Goal: Task Accomplishment & Management: Manage account settings

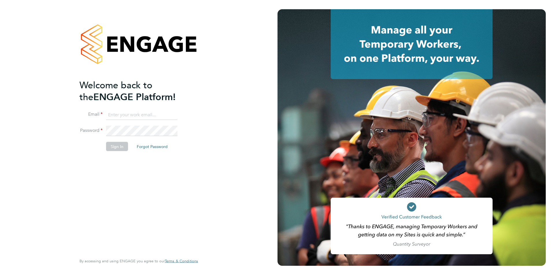
type input "[EMAIL_ADDRESS][DOMAIN_NAME]"
click at [71, 133] on div "Welcome back to the ENGAGE Platform! Email [EMAIL_ADDRESS][DOMAIN_NAME] Passwor…" at bounding box center [139, 137] width 142 height 275
click at [115, 150] on button "Sign In" at bounding box center [117, 146] width 22 height 9
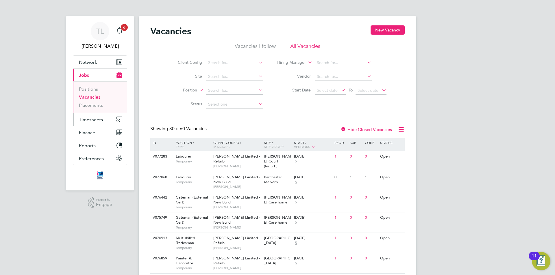
click at [90, 121] on span "Timesheets" at bounding box center [91, 119] width 24 height 5
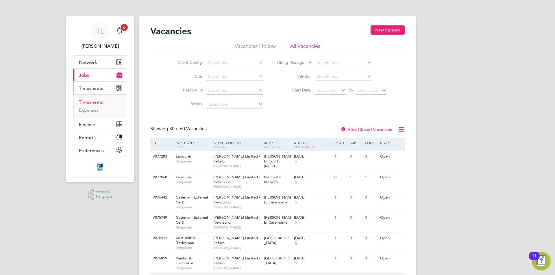
click at [94, 103] on link "Timesheets" at bounding box center [91, 101] width 24 height 5
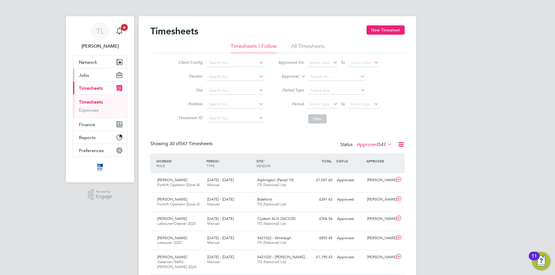
click at [91, 75] on button "Jobs" at bounding box center [100, 75] width 54 height 13
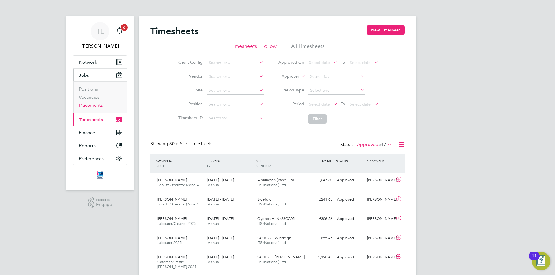
click at [89, 105] on link "Placements" at bounding box center [91, 105] width 24 height 5
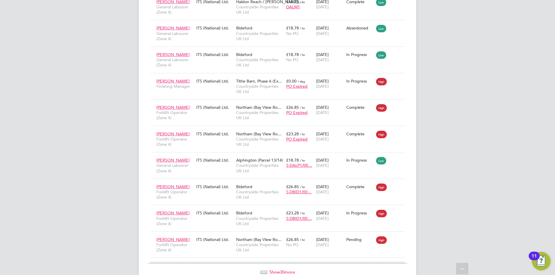
click at [290, 270] on span "Show 30 more" at bounding box center [281, 272] width 25 height 5
click at [399, 236] on icon at bounding box center [398, 239] width 6 height 7
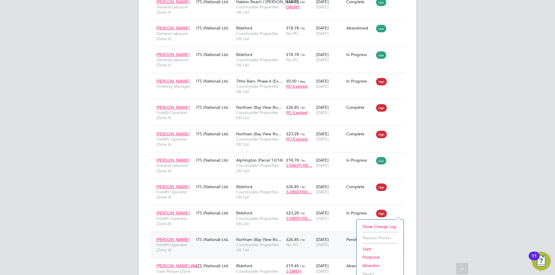
click at [375, 266] on li "Abandon" at bounding box center [380, 266] width 41 height 8
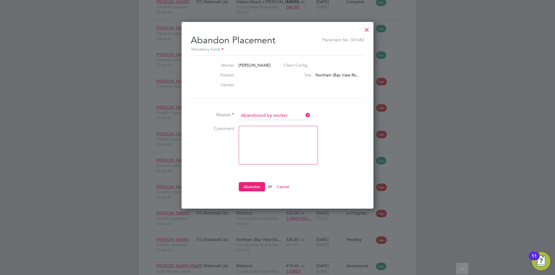
click at [295, 142] on textarea at bounding box center [278, 145] width 79 height 39
type textarea "temp didnt start"
click at [256, 186] on button "Abandon" at bounding box center [252, 186] width 26 height 9
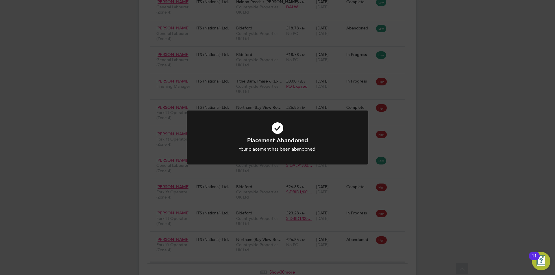
click at [413, 180] on div "Placement Abandoned Your placement has been abandoned. Cancel Okay" at bounding box center [277, 137] width 555 height 275
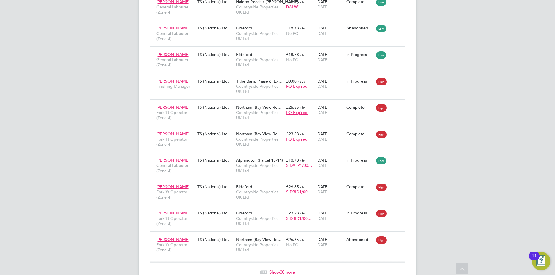
click at [282, 270] on span "30" at bounding box center [282, 272] width 5 height 5
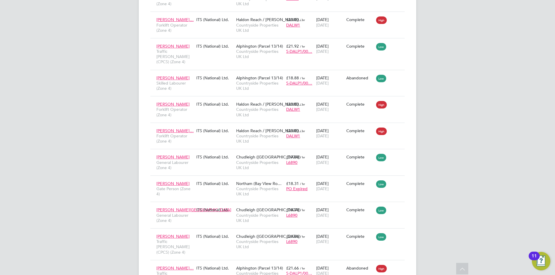
scroll to position [3121, 0]
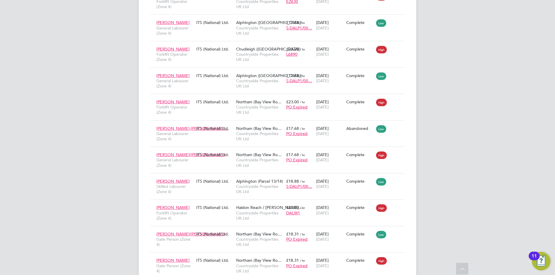
scroll to position [2654, 0]
